Goal: Information Seeking & Learning: Learn about a topic

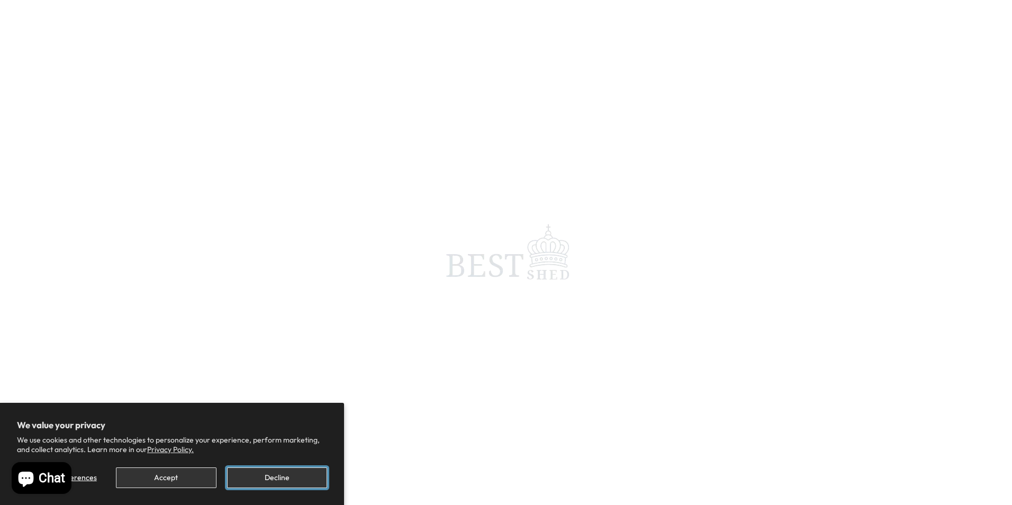
click at [274, 480] on button "Decline" at bounding box center [277, 477] width 100 height 21
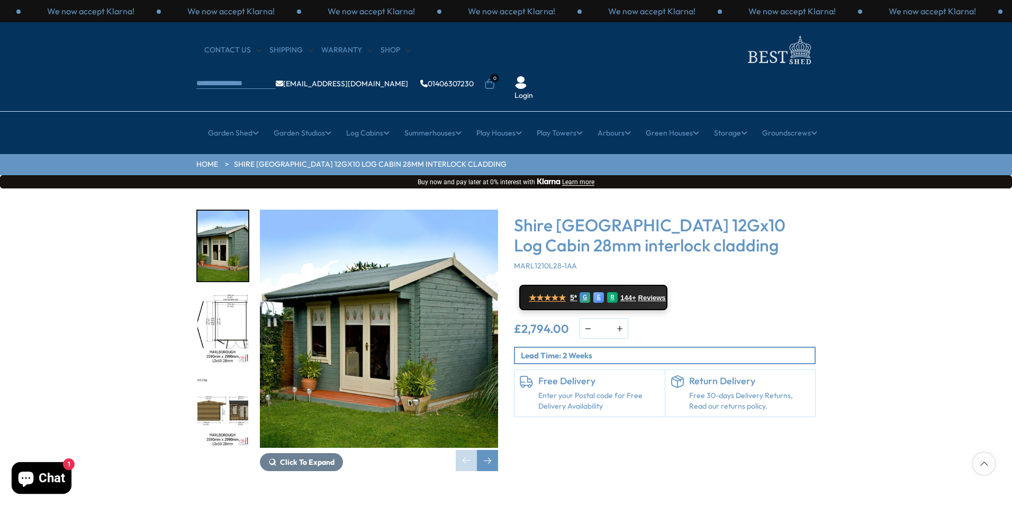
click at [231, 294] on img "2 / 16" at bounding box center [222, 329] width 51 height 70
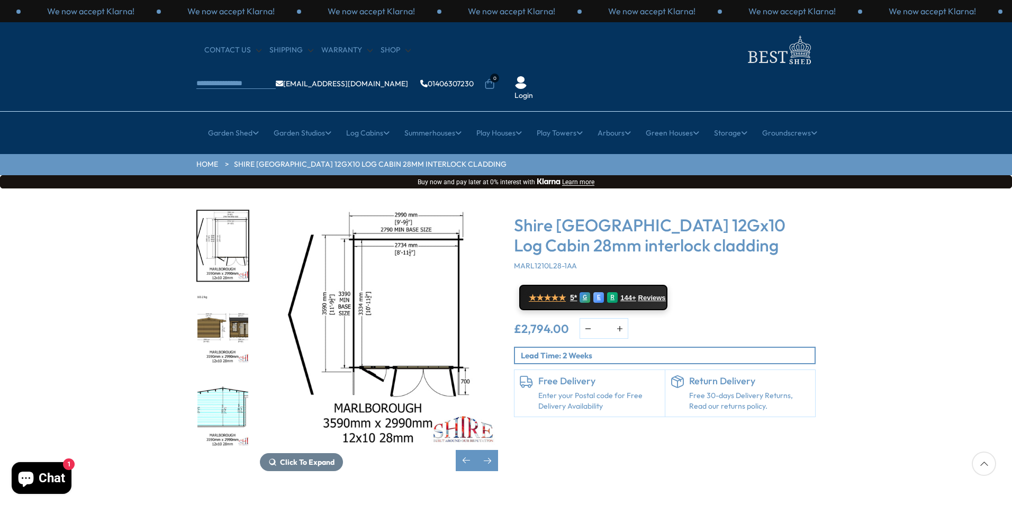
click at [237, 294] on img "3 / 16" at bounding box center [222, 329] width 51 height 70
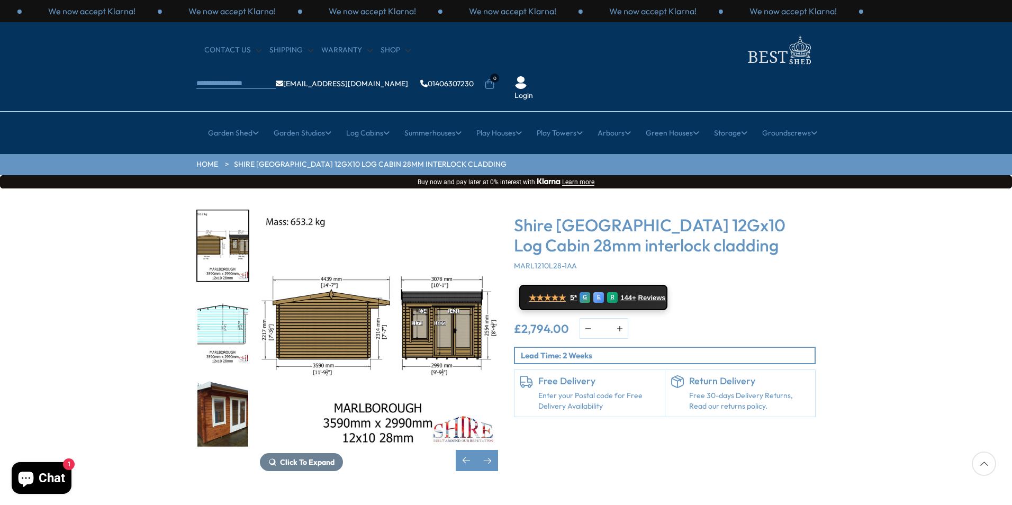
click at [228, 378] on img "5 / 16" at bounding box center [222, 411] width 51 height 70
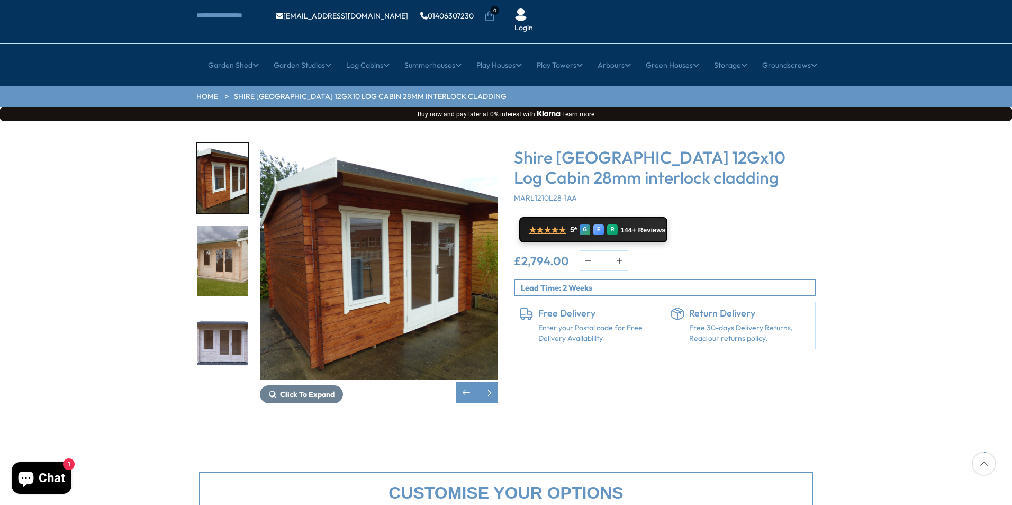
scroll to position [53, 0]
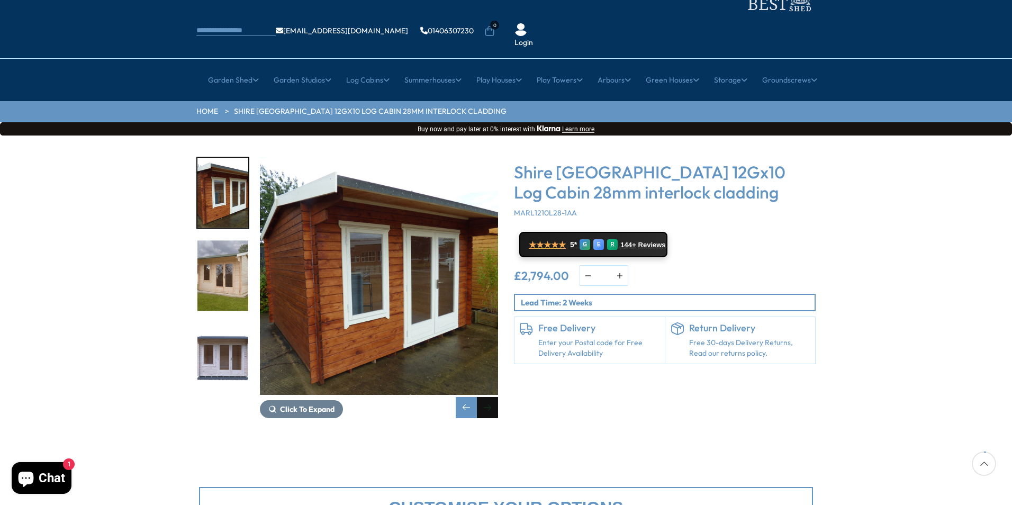
click at [490, 397] on div "Next slide" at bounding box center [487, 407] width 21 height 21
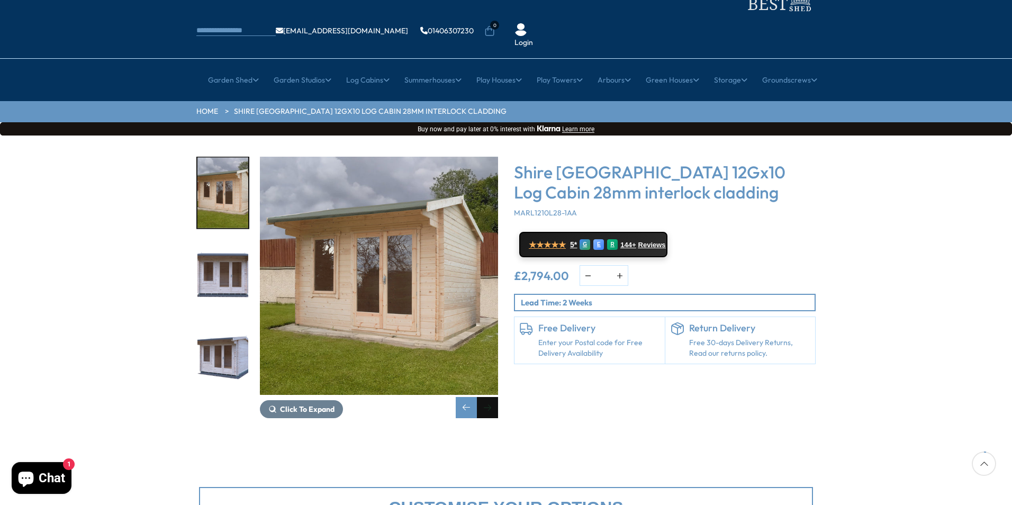
click at [490, 397] on div "Next slide" at bounding box center [487, 407] width 21 height 21
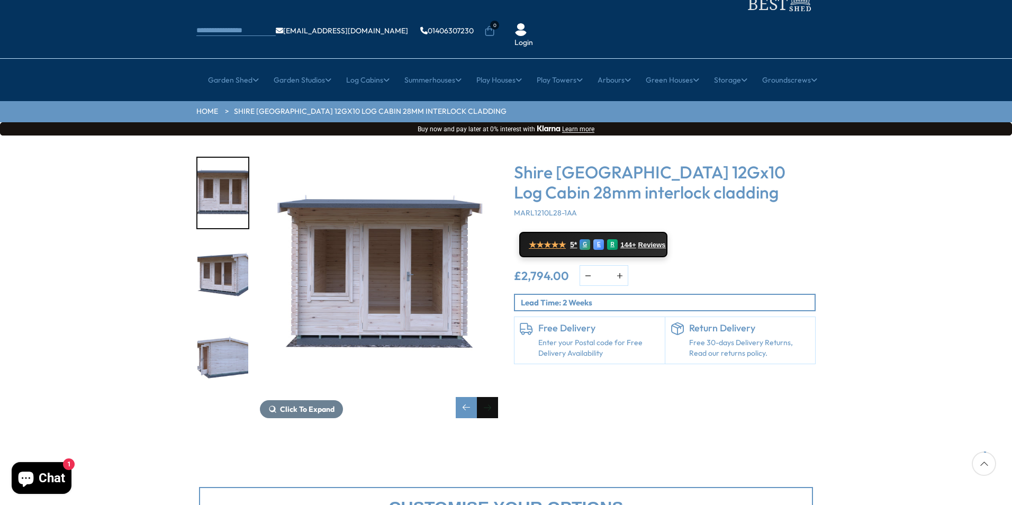
click at [490, 397] on div "Next slide" at bounding box center [487, 407] width 21 height 21
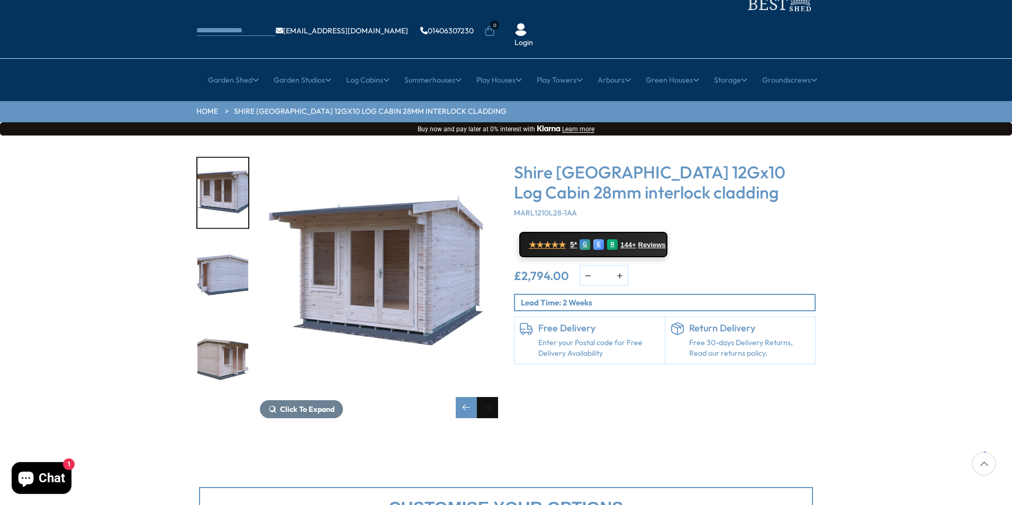
click at [490, 397] on div "Next slide" at bounding box center [487, 407] width 21 height 21
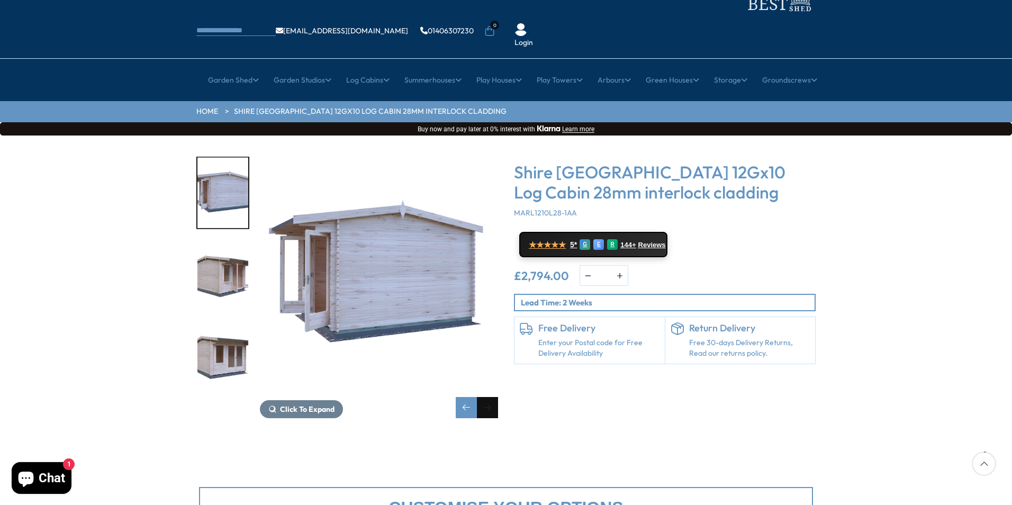
click at [490, 397] on div "Next slide" at bounding box center [487, 407] width 21 height 21
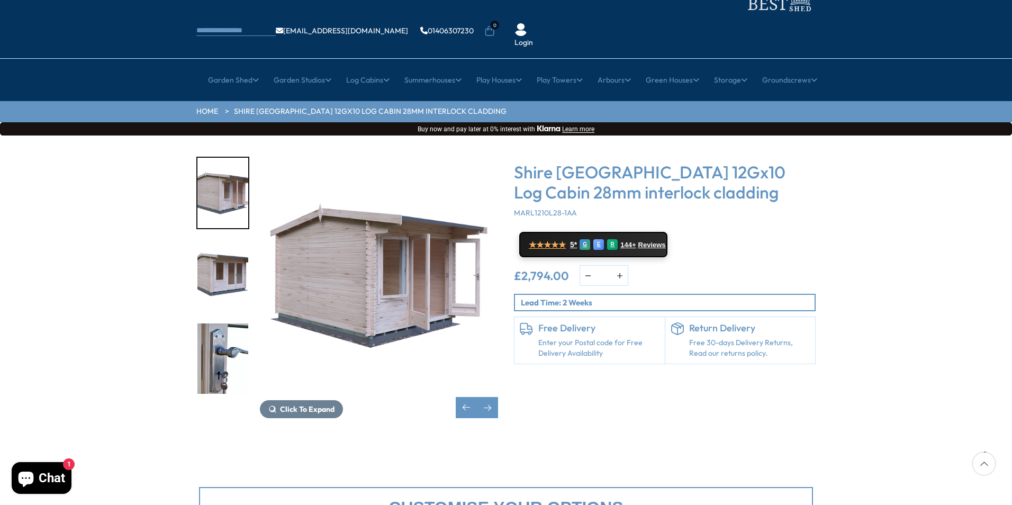
click at [579, 338] on link "Enter your Postal code for Free Delivery Availability" at bounding box center [598, 348] width 121 height 21
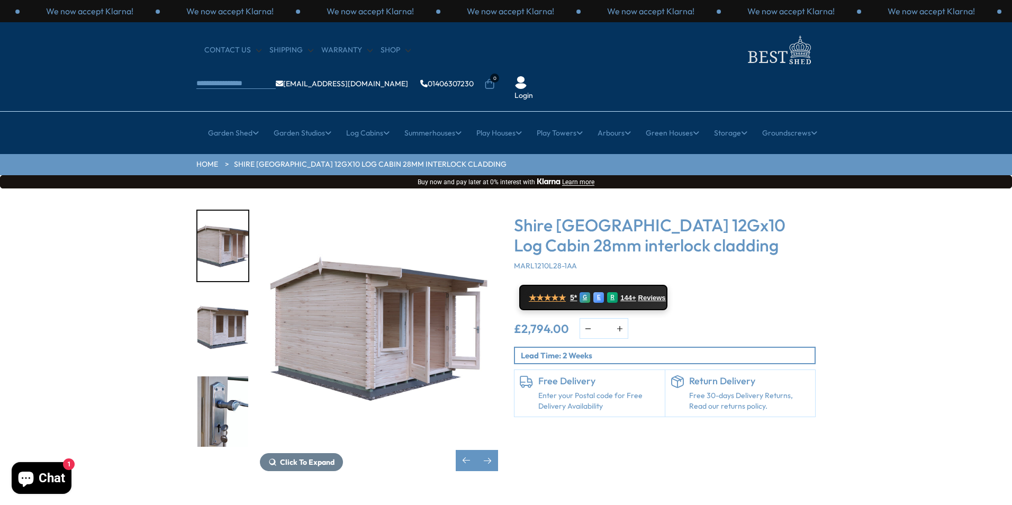
click at [554, 375] on h6 "Free Delivery" at bounding box center [598, 381] width 121 height 12
drag, startPoint x: 554, startPoint y: 351, endPoint x: 570, endPoint y: 368, distance: 23.6
click at [570, 391] on link "Enter your Postal code for Free Delivery Availability" at bounding box center [598, 401] width 121 height 21
click at [557, 350] on p "Lead Time: 2 Weeks" at bounding box center [668, 355] width 294 height 11
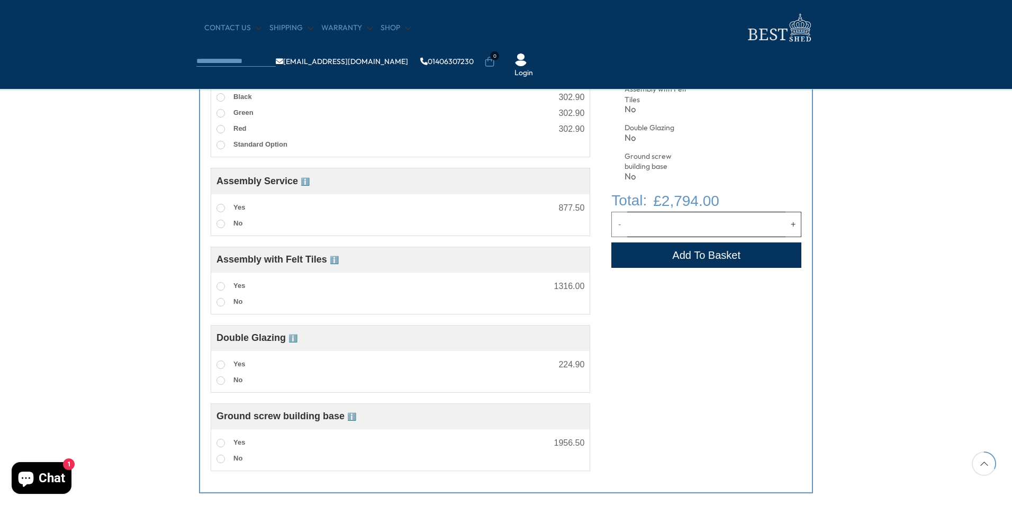
scroll to position [559, 0]
click at [219, 366] on span at bounding box center [220, 366] width 8 height 8
click at [224, 447] on span at bounding box center [220, 444] width 8 height 8
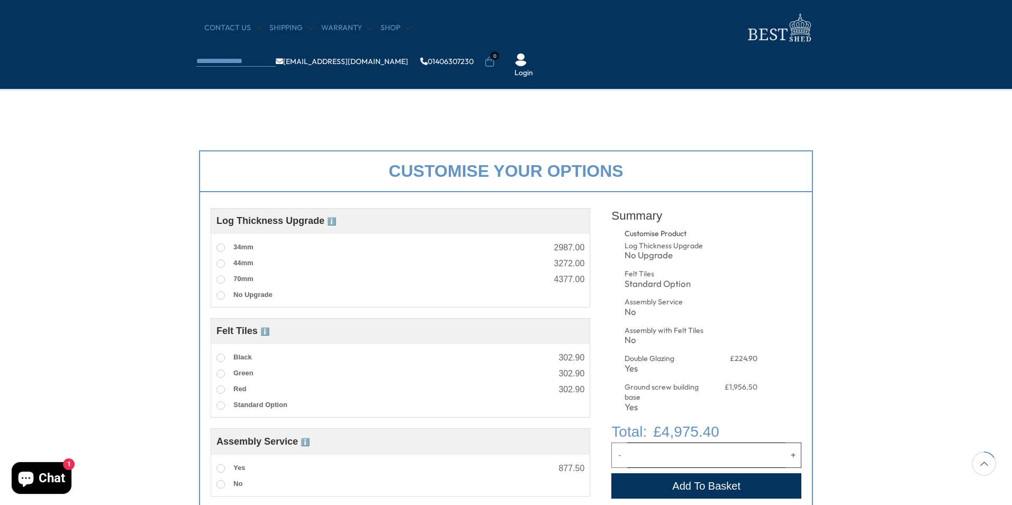
scroll to position [295, 0]
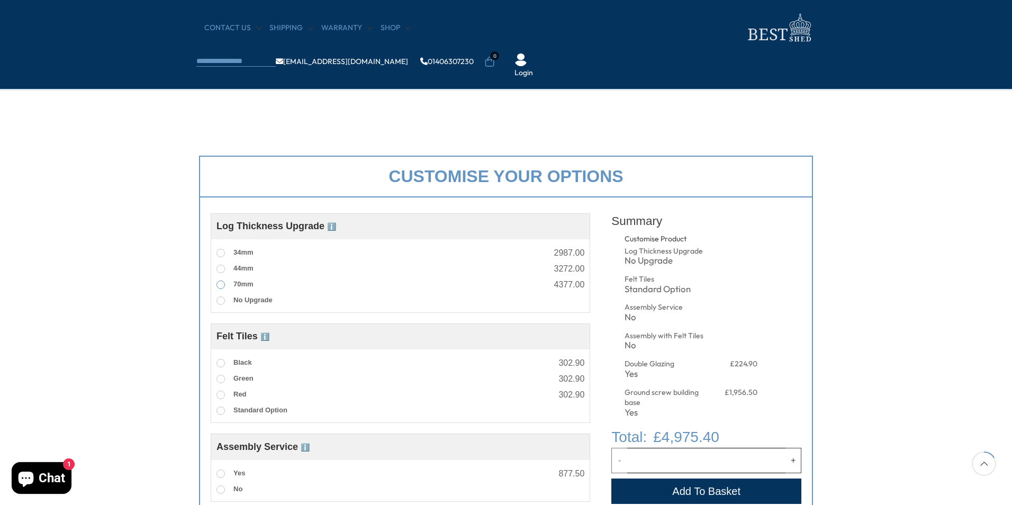
click at [218, 283] on span at bounding box center [220, 285] width 8 height 8
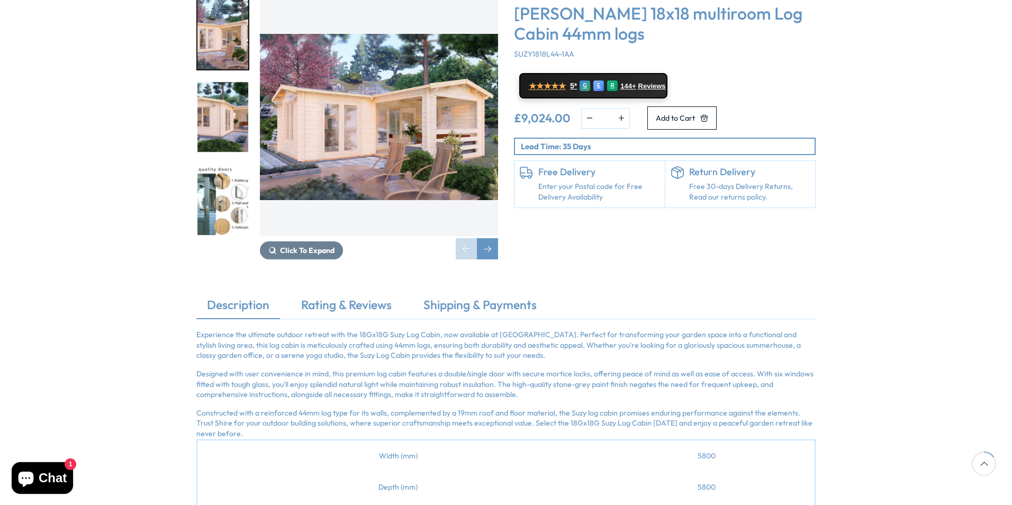
scroll to position [106, 0]
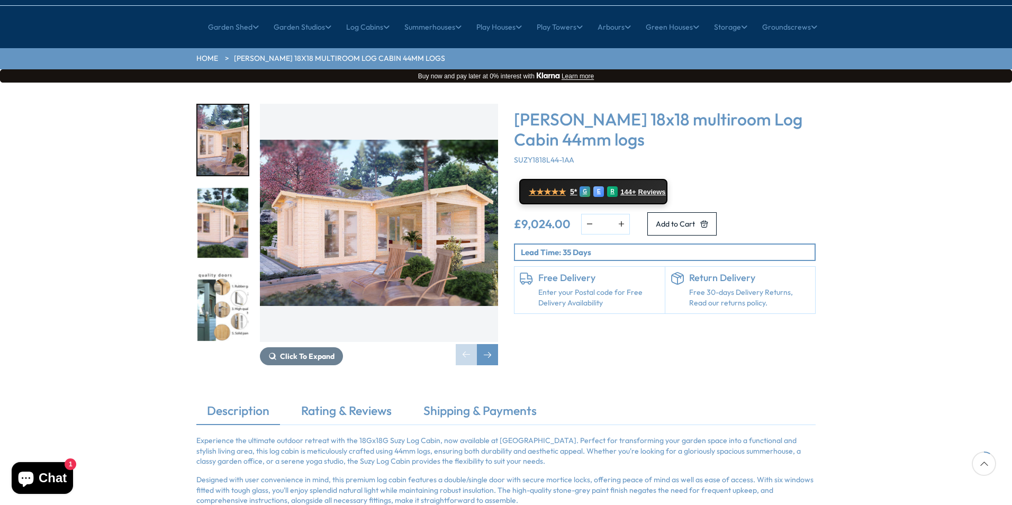
click at [402, 206] on img "1 / 7" at bounding box center [379, 223] width 238 height 238
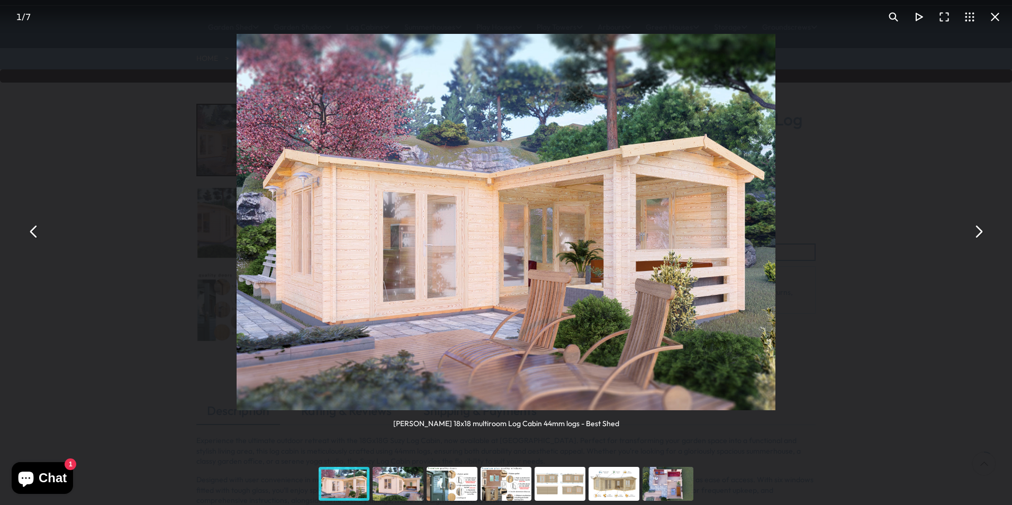
click at [977, 232] on button "You can close this modal content with the ESC key" at bounding box center [977, 231] width 25 height 25
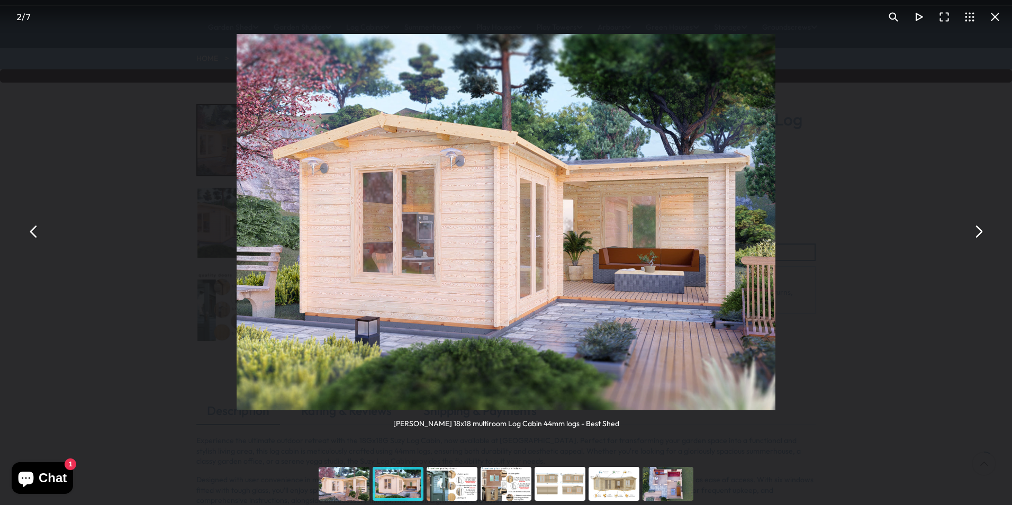
click at [977, 233] on button "You can close this modal content with the ESC key" at bounding box center [977, 231] width 25 height 25
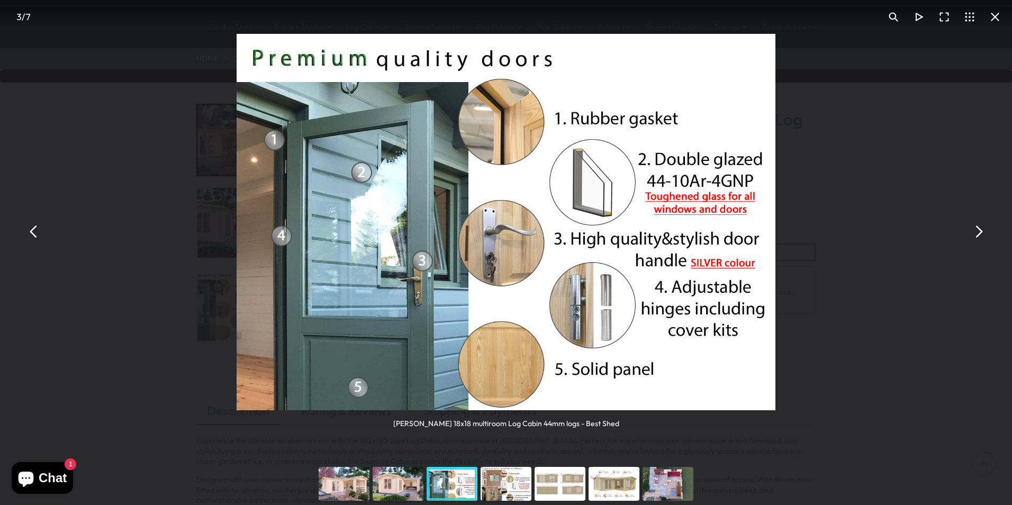
click at [977, 233] on button "You can close this modal content with the ESC key" at bounding box center [977, 231] width 25 height 25
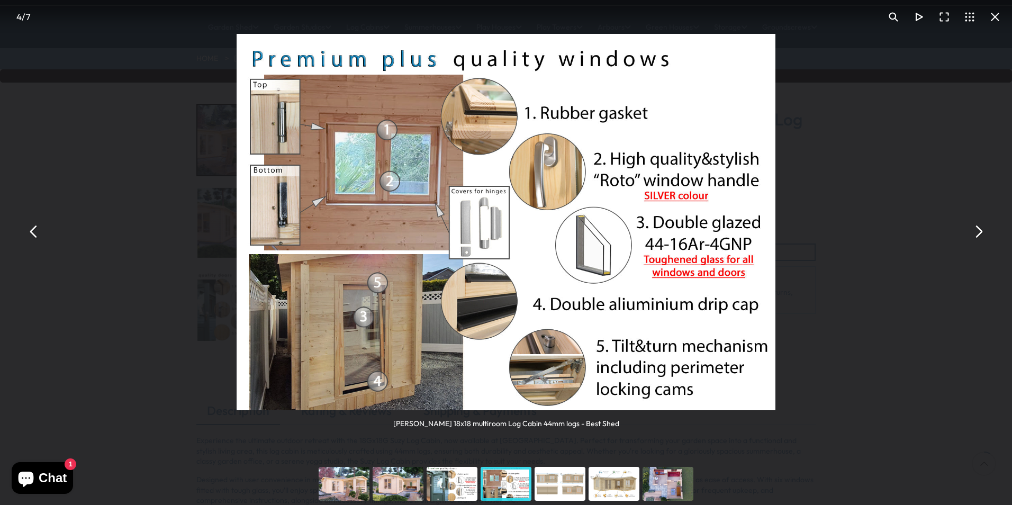
click at [977, 233] on button "You can close this modal content with the ESC key" at bounding box center [977, 231] width 25 height 25
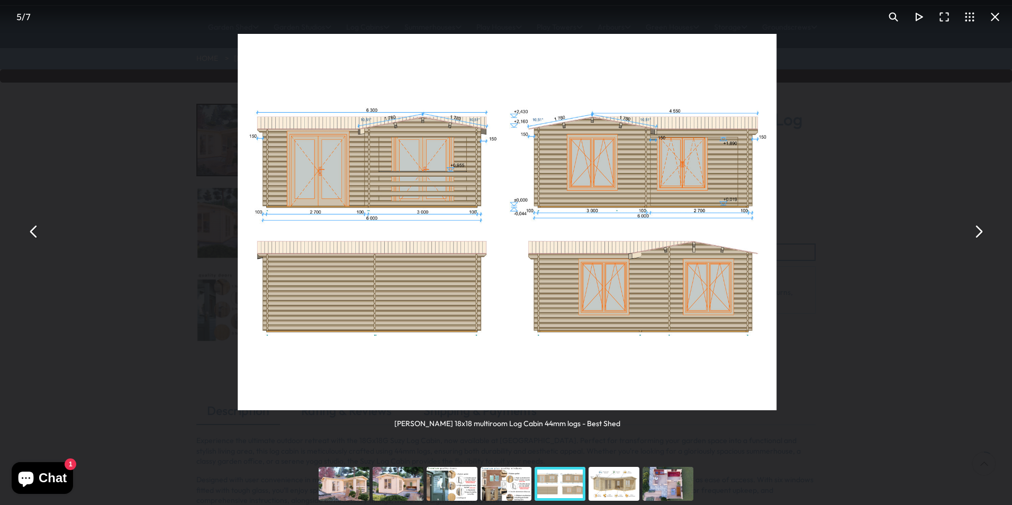
click at [977, 233] on button "You can close this modal content with the ESC key" at bounding box center [977, 231] width 25 height 25
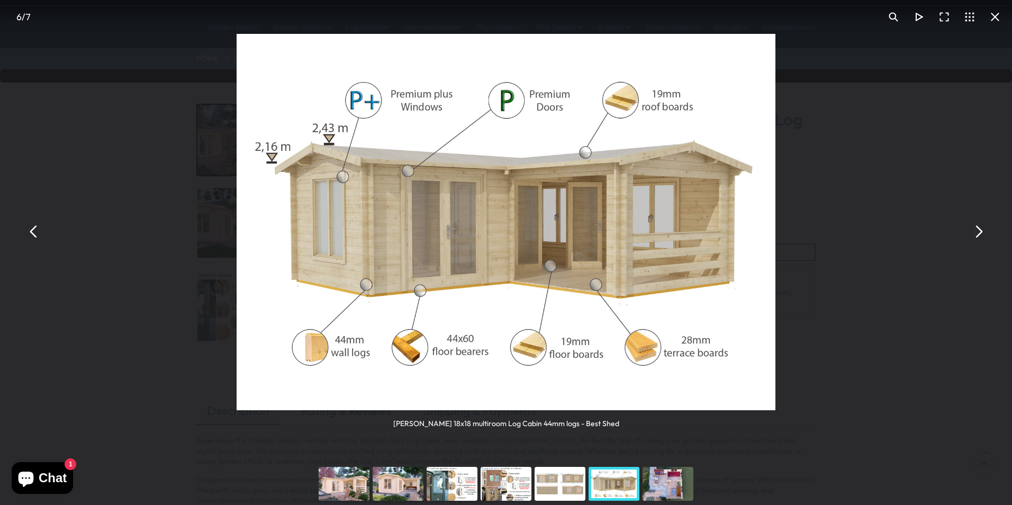
click at [977, 233] on button "You can close this modal content with the ESC key" at bounding box center [977, 231] width 25 height 25
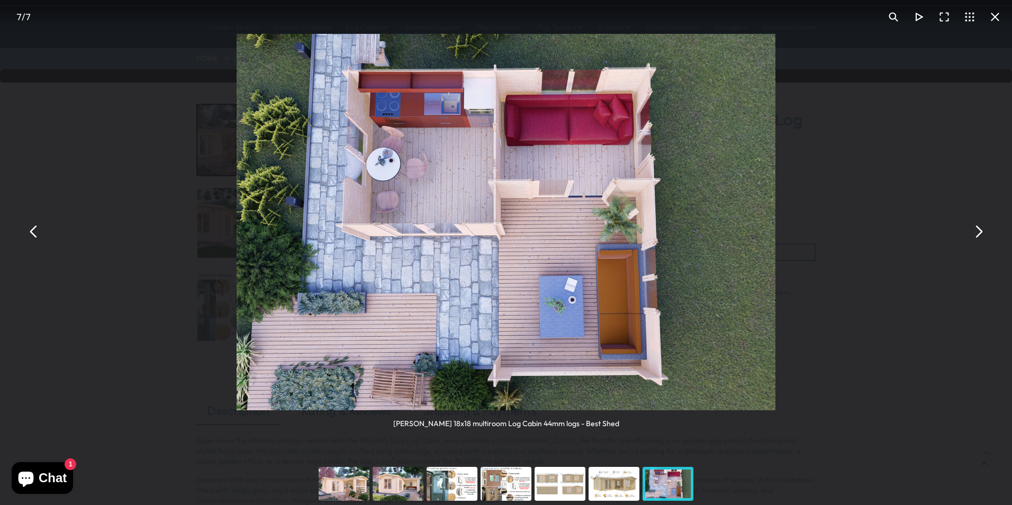
click at [977, 233] on button "You can close this modal content with the ESC key" at bounding box center [977, 231] width 25 height 25
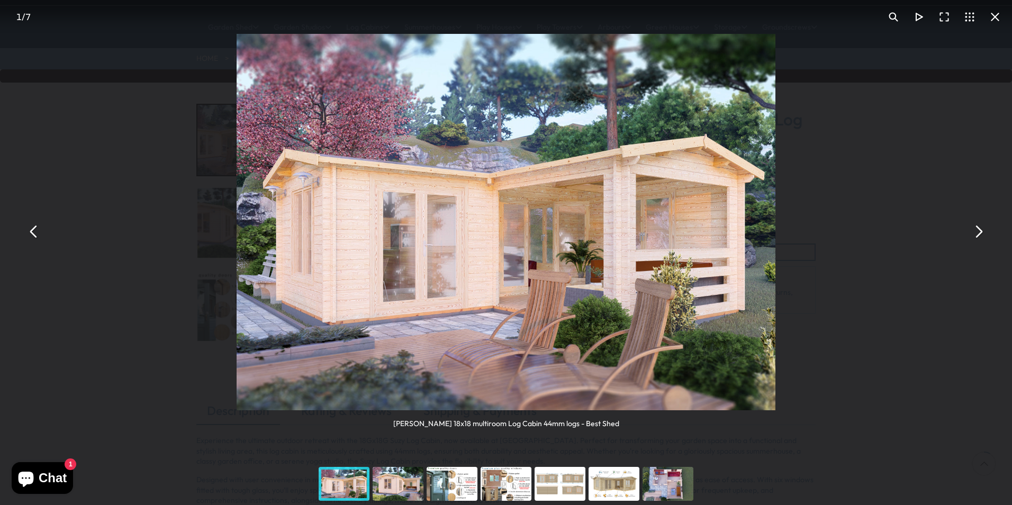
click at [977, 233] on button "You can close this modal content with the ESC key" at bounding box center [977, 231] width 25 height 25
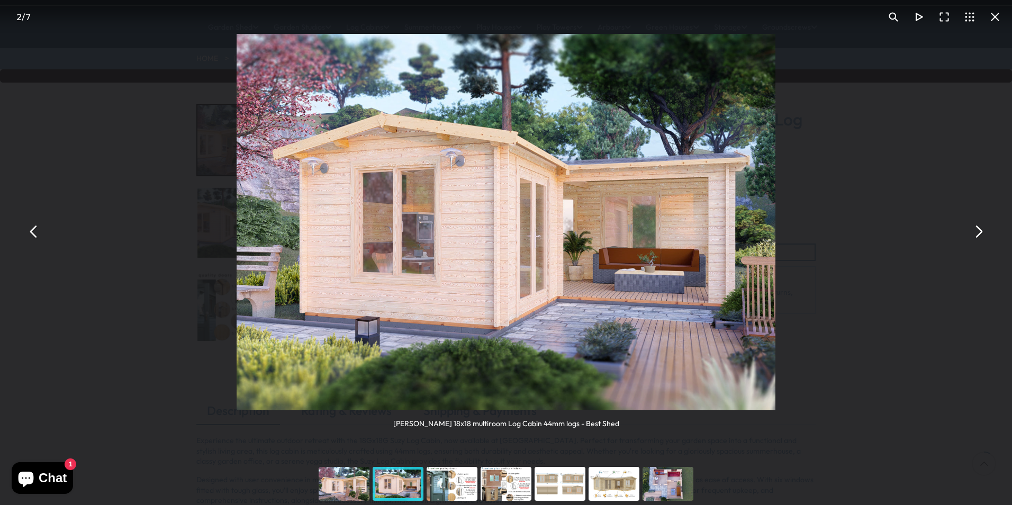
click at [977, 233] on button "You can close this modal content with the ESC key" at bounding box center [977, 231] width 25 height 25
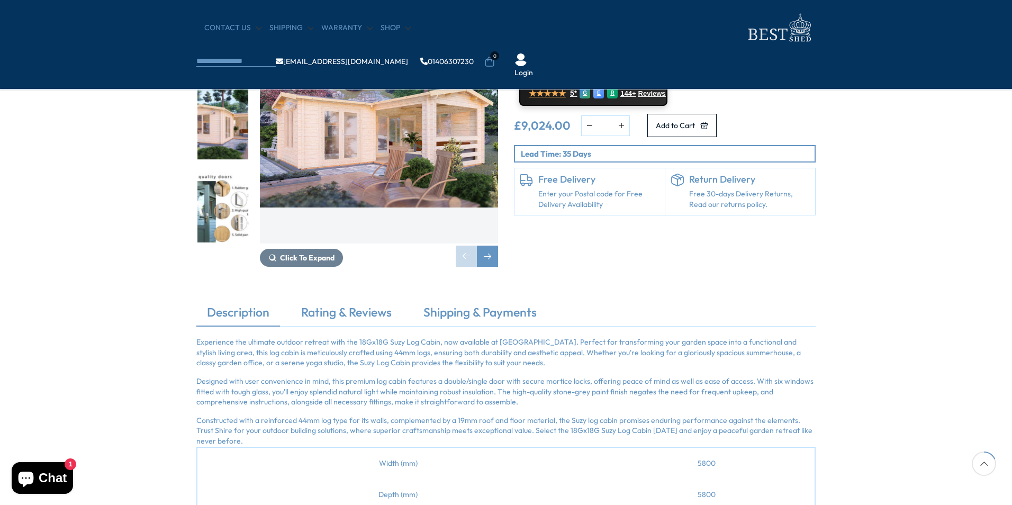
scroll to position [106, 0]
